Goal: Information Seeking & Learning: Understand process/instructions

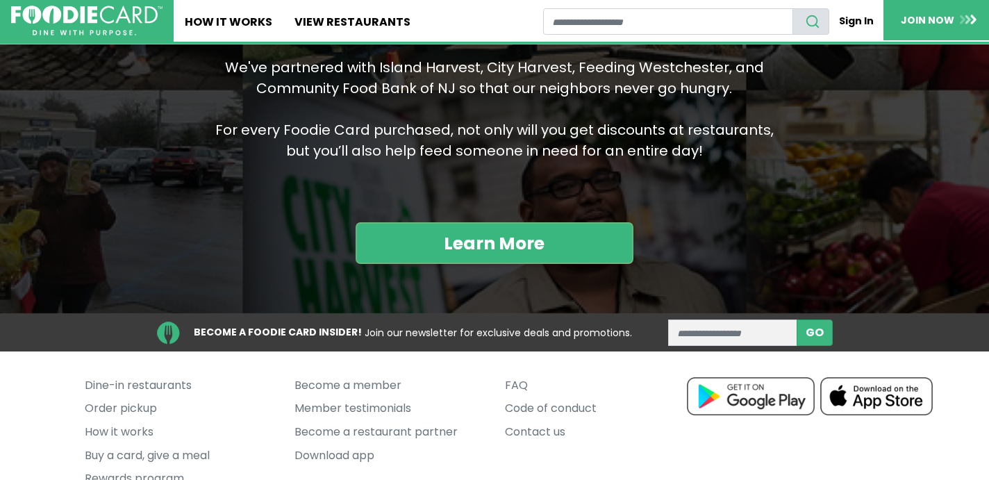
scroll to position [1419, 0]
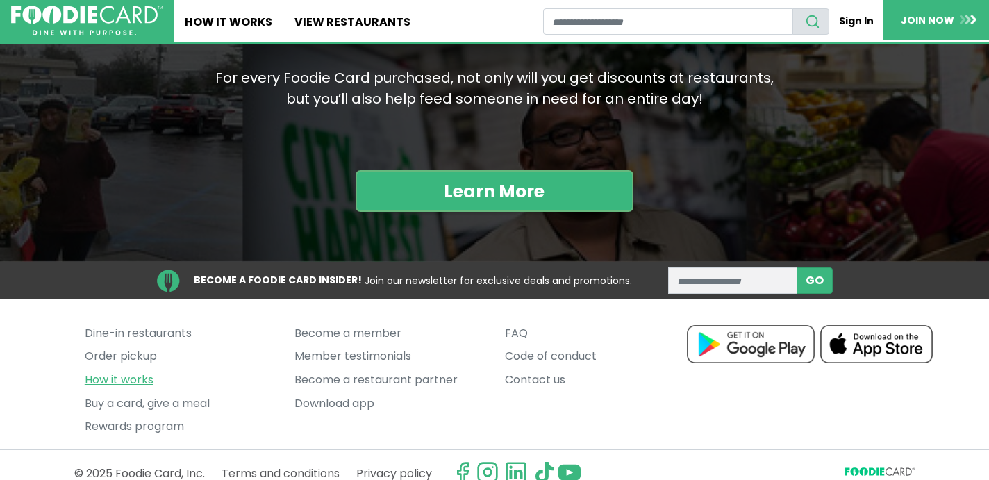
click at [128, 368] on link "How it works" at bounding box center [180, 380] width 190 height 24
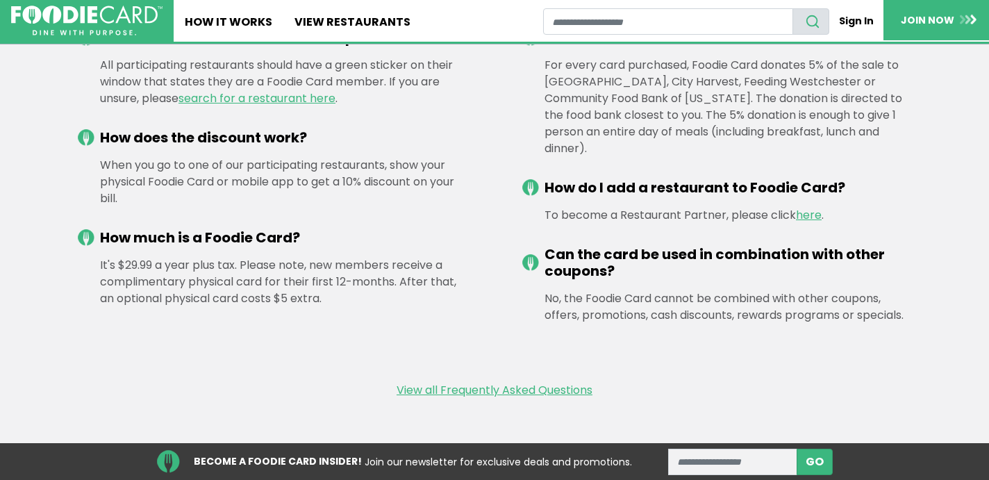
scroll to position [1826, 0]
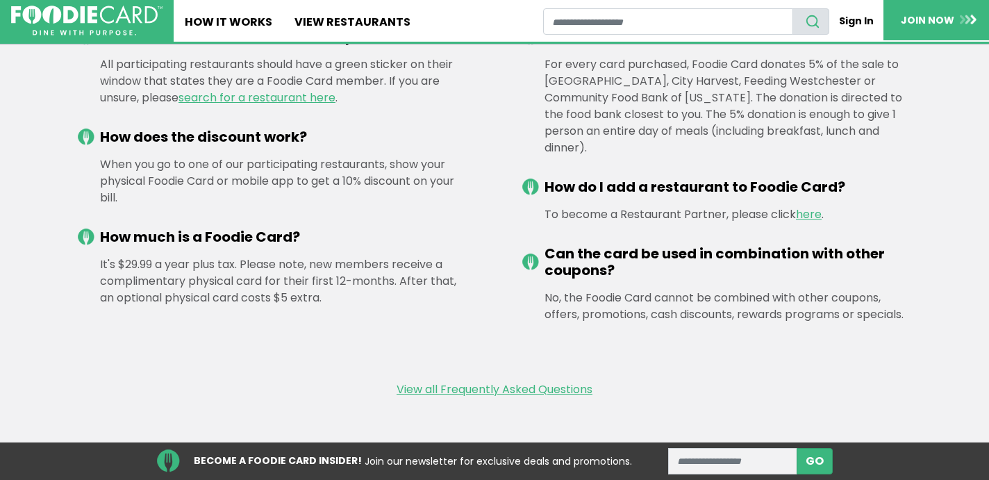
click at [908, 297] on div "No, the Foodie Card cannot be combined with other coupons, offers, promotions, …" at bounding box center [716, 305] width 389 height 33
click at [900, 302] on div "No, the Foodie Card cannot be combined with other coupons, offers, promotions, …" at bounding box center [716, 305] width 389 height 33
click at [902, 302] on div "No, the Foodie Card cannot be combined with other coupons, offers, promotions, …" at bounding box center [716, 305] width 389 height 33
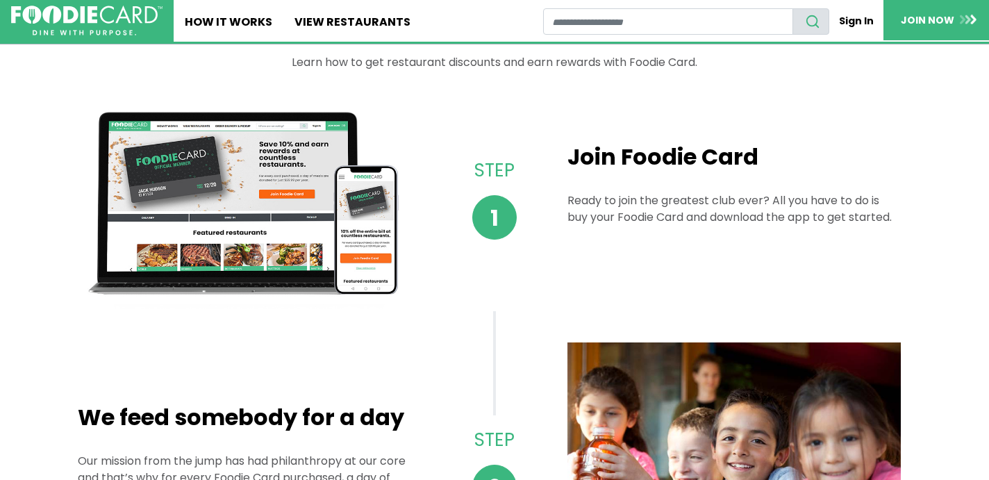
scroll to position [61, 0]
